Goal: Task Accomplishment & Management: Complete application form

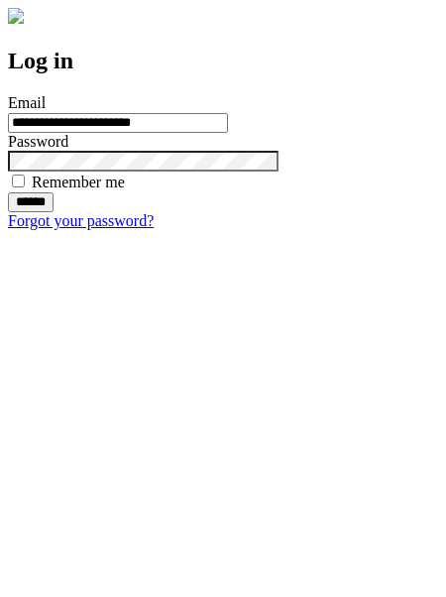
type input "**********"
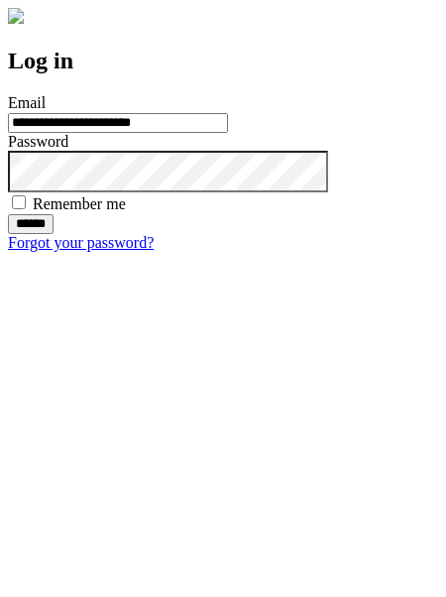
click at [54, 234] on input "******" at bounding box center [31, 224] width 46 height 20
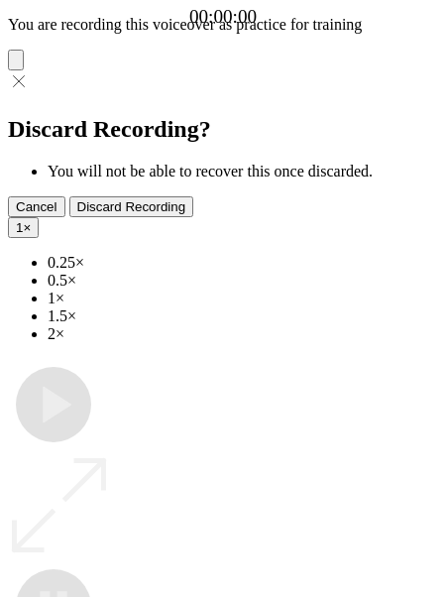
type input "**********"
